Goal: Use online tool/utility: Utilize a website feature to perform a specific function

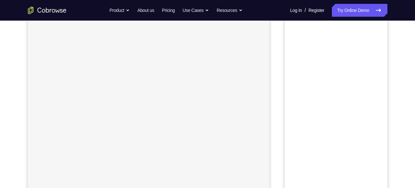
scroll to position [62, 0]
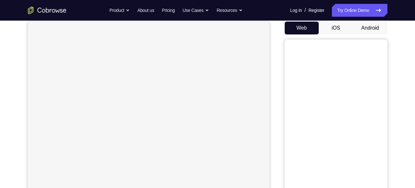
click at [373, 25] on button "Android" at bounding box center [370, 28] width 34 height 13
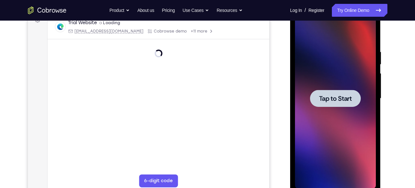
scroll to position [0, 0]
click at [342, 96] on span "Tap to Start" at bounding box center [335, 98] width 33 height 6
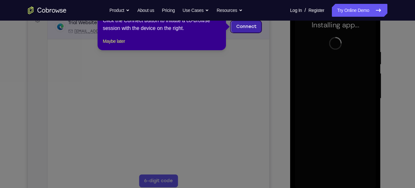
click at [247, 23] on link "Connect" at bounding box center [246, 27] width 31 height 12
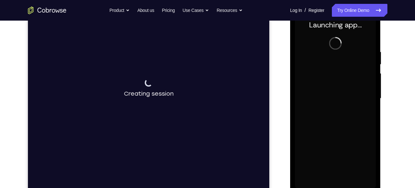
scroll to position [113, 0]
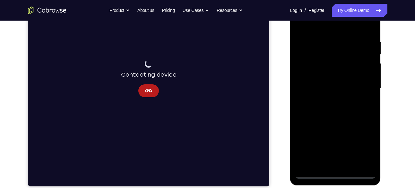
click at [335, 175] on div at bounding box center [335, 88] width 81 height 180
click at [362, 144] on div at bounding box center [335, 88] width 81 height 180
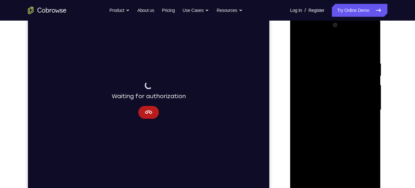
scroll to position [93, 0]
click at [314, 31] on div at bounding box center [335, 109] width 81 height 180
click at [362, 103] on div at bounding box center [335, 109] width 81 height 180
click at [327, 118] on div at bounding box center [335, 109] width 81 height 180
click at [330, 104] on div at bounding box center [335, 109] width 81 height 180
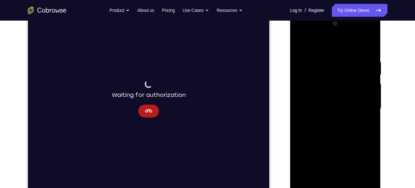
click at [328, 96] on div at bounding box center [335, 109] width 81 height 180
click at [335, 107] on div at bounding box center [335, 109] width 81 height 180
click at [334, 128] on div at bounding box center [335, 109] width 81 height 180
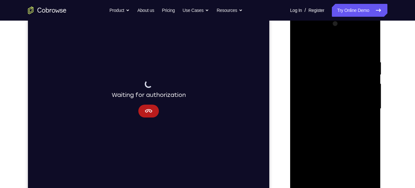
click at [334, 128] on div at bounding box center [335, 109] width 81 height 180
click at [334, 139] on div at bounding box center [335, 109] width 81 height 180
click at [371, 40] on div at bounding box center [335, 109] width 81 height 180
click at [346, 77] on div at bounding box center [335, 109] width 81 height 180
click at [351, 78] on div at bounding box center [335, 109] width 81 height 180
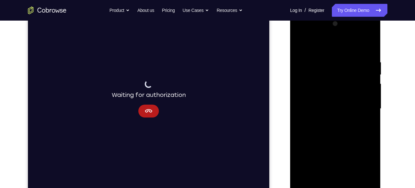
click at [346, 77] on div at bounding box center [335, 109] width 81 height 180
click at [353, 184] on div at bounding box center [335, 109] width 81 height 180
click at [353, 182] on div at bounding box center [335, 109] width 81 height 180
click at [350, 184] on div at bounding box center [335, 109] width 81 height 180
click at [337, 145] on div at bounding box center [335, 109] width 81 height 180
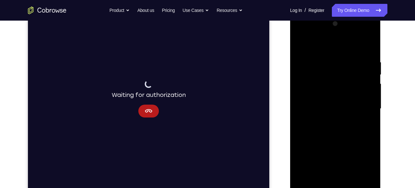
click at [345, 92] on div at bounding box center [335, 109] width 81 height 180
click at [316, 181] on div at bounding box center [335, 109] width 81 height 180
click at [369, 167] on div at bounding box center [335, 109] width 81 height 180
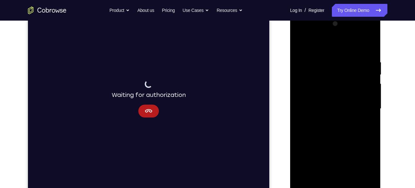
click at [369, 167] on div at bounding box center [335, 109] width 81 height 180
click at [366, 123] on div at bounding box center [335, 109] width 81 height 180
click at [303, 46] on div at bounding box center [335, 109] width 81 height 180
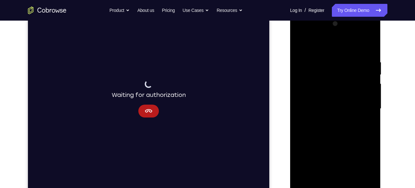
click at [369, 42] on div at bounding box center [335, 109] width 81 height 180
click at [325, 75] on div at bounding box center [335, 109] width 81 height 180
drag, startPoint x: 338, startPoint y: 78, endPoint x: 341, endPoint y: 53, distance: 24.6
click at [341, 53] on div at bounding box center [335, 109] width 81 height 180
click at [301, 42] on div at bounding box center [335, 109] width 81 height 180
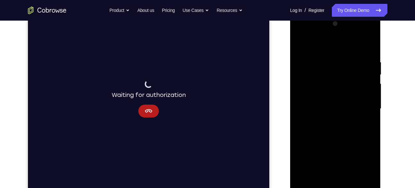
click at [363, 55] on div at bounding box center [335, 109] width 81 height 180
click at [354, 56] on div at bounding box center [335, 109] width 81 height 180
click at [353, 56] on div at bounding box center [335, 109] width 81 height 180
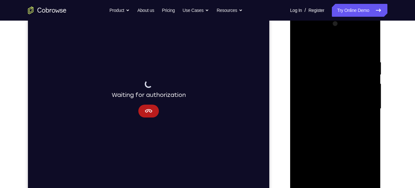
click at [353, 56] on div at bounding box center [335, 109] width 81 height 180
click at [325, 56] on div at bounding box center [335, 109] width 81 height 180
click at [303, 81] on div at bounding box center [335, 109] width 81 height 180
click at [342, 103] on div at bounding box center [335, 109] width 81 height 180
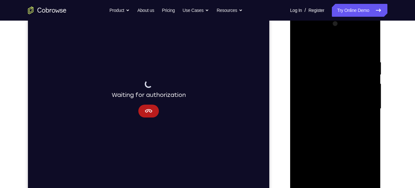
click at [351, 96] on div at bounding box center [335, 109] width 81 height 180
click at [370, 29] on div at bounding box center [335, 109] width 81 height 180
click at [302, 102] on div at bounding box center [335, 109] width 81 height 180
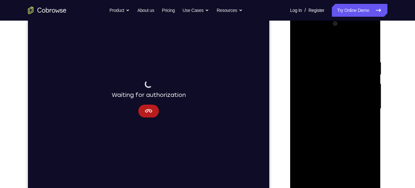
click at [302, 102] on div at bounding box center [335, 109] width 81 height 180
click at [367, 104] on div at bounding box center [335, 109] width 81 height 180
click at [370, 92] on div at bounding box center [335, 109] width 81 height 180
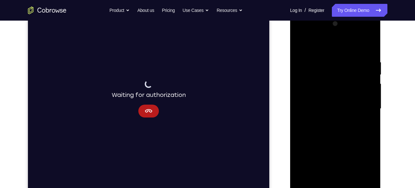
click at [370, 80] on div at bounding box center [335, 109] width 81 height 180
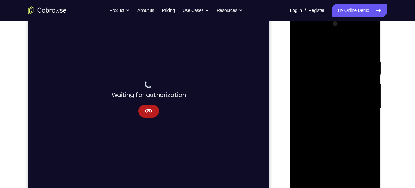
click at [370, 80] on div at bounding box center [335, 109] width 81 height 180
click at [306, 183] on div at bounding box center [335, 109] width 81 height 180
drag, startPoint x: 338, startPoint y: 139, endPoint x: 341, endPoint y: 38, distance: 101.3
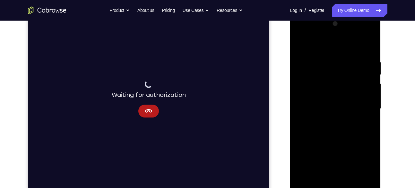
click at [341, 38] on div at bounding box center [335, 109] width 81 height 180
drag, startPoint x: 338, startPoint y: 124, endPoint x: 339, endPoint y: 31, distance: 92.5
click at [339, 31] on div at bounding box center [335, 109] width 81 height 180
drag, startPoint x: 332, startPoint y: 124, endPoint x: 334, endPoint y: 52, distance: 71.7
click at [334, 52] on div at bounding box center [335, 109] width 81 height 180
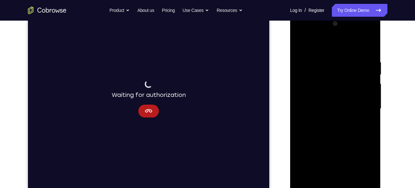
drag, startPoint x: 332, startPoint y: 125, endPoint x: 333, endPoint y: 46, distance: 78.4
click at [333, 46] on div at bounding box center [335, 109] width 81 height 180
drag, startPoint x: 330, startPoint y: 141, endPoint x: 334, endPoint y: 26, distance: 115.4
click at [334, 26] on div at bounding box center [335, 109] width 81 height 180
click at [351, 183] on div at bounding box center [335, 109] width 81 height 180
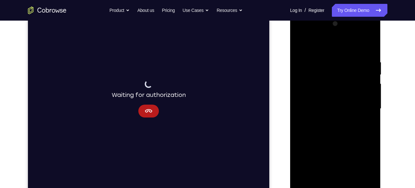
click at [336, 87] on div at bounding box center [335, 109] width 81 height 180
click at [303, 44] on div at bounding box center [335, 109] width 81 height 180
click at [328, 60] on div at bounding box center [335, 109] width 81 height 180
click at [365, 122] on div at bounding box center [335, 109] width 81 height 180
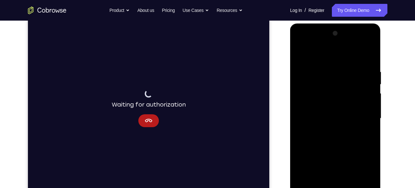
scroll to position [80, 0]
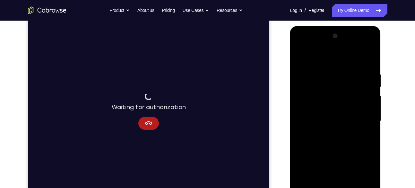
click at [301, 56] on div at bounding box center [335, 121] width 81 height 180
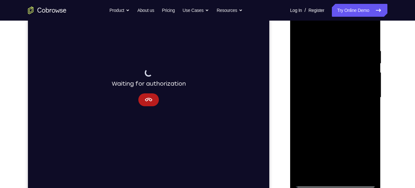
scroll to position [109, 0]
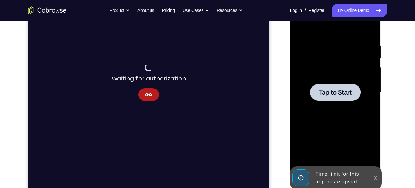
click at [332, 89] on span "Tap to Start" at bounding box center [335, 92] width 33 height 6
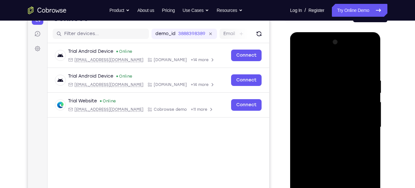
scroll to position [73, 0]
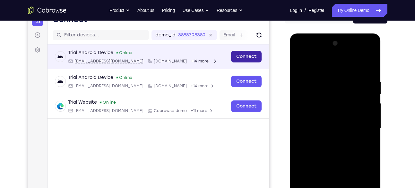
click at [250, 58] on link "Connect" at bounding box center [246, 57] width 31 height 12
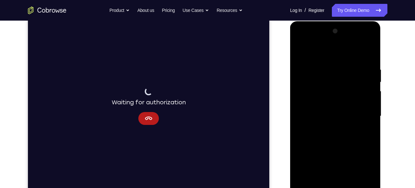
scroll to position [84, 0]
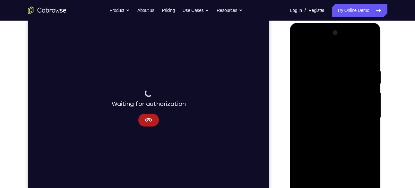
click at [363, 124] on div at bounding box center [335, 118] width 81 height 180
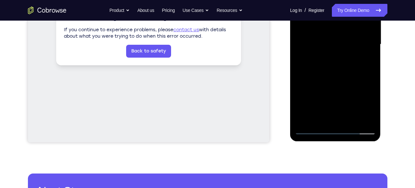
scroll to position [157, 0]
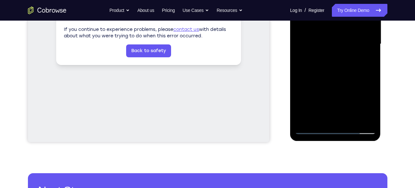
click at [333, 129] on div at bounding box center [335, 44] width 81 height 180
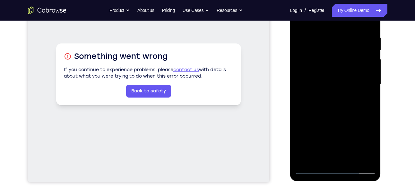
scroll to position [116, 0]
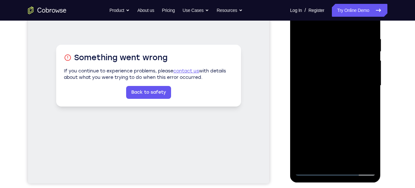
click at [361, 142] on div at bounding box center [335, 86] width 81 height 180
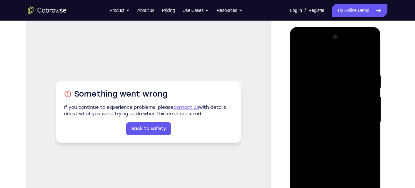
scroll to position [79, 0]
click at [310, 46] on div at bounding box center [335, 122] width 81 height 180
